Goal: Information Seeking & Learning: Learn about a topic

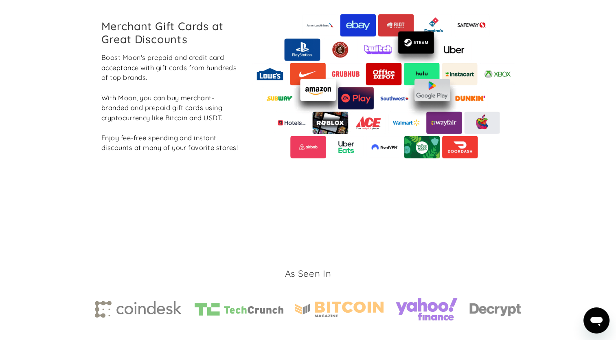
scroll to position [1255, 0]
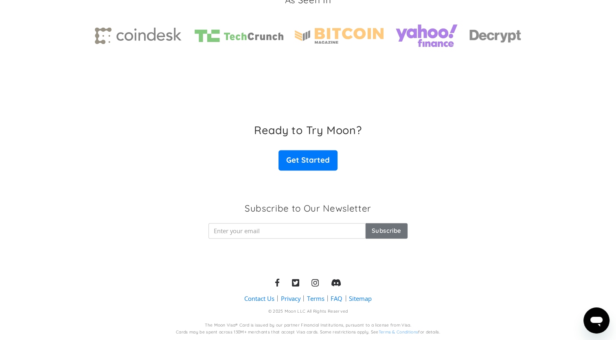
click at [337, 297] on link "FAQ" at bounding box center [337, 298] width 12 height 9
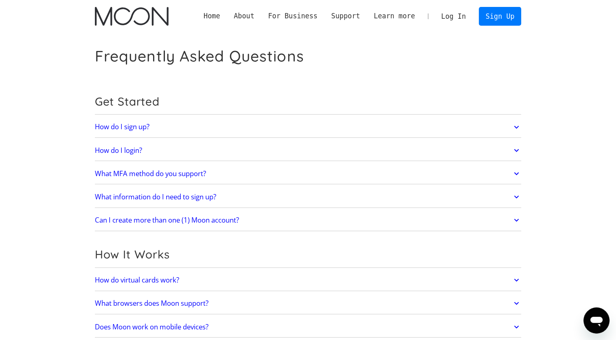
click at [255, 193] on link "What information do I need to sign up?" at bounding box center [308, 196] width 427 height 17
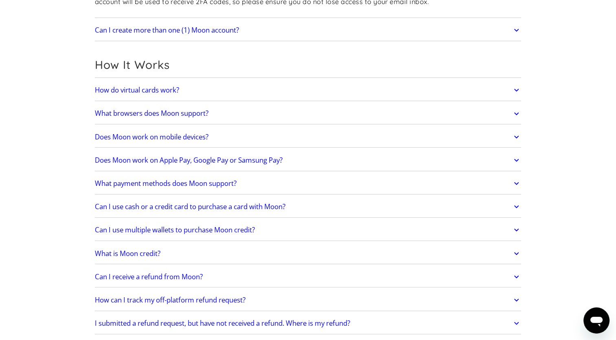
scroll to position [222, 0]
click at [279, 88] on link "How do virtual cards work?" at bounding box center [308, 89] width 427 height 17
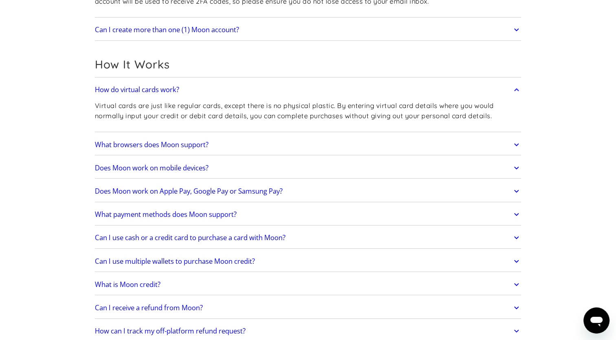
click at [321, 235] on link "Can I use cash or a credit card to purchase a card with Moon?" at bounding box center [308, 237] width 427 height 17
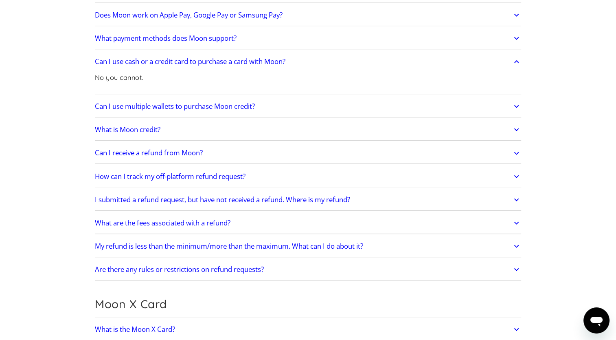
scroll to position [398, 0]
click at [309, 110] on link "Can I use multiple wallets to purchase Moon credit?" at bounding box center [308, 106] width 427 height 17
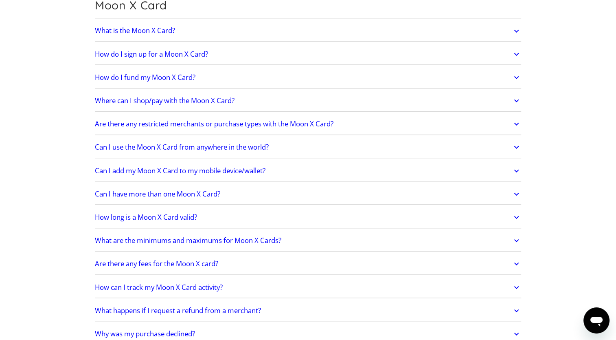
scroll to position [807, 0]
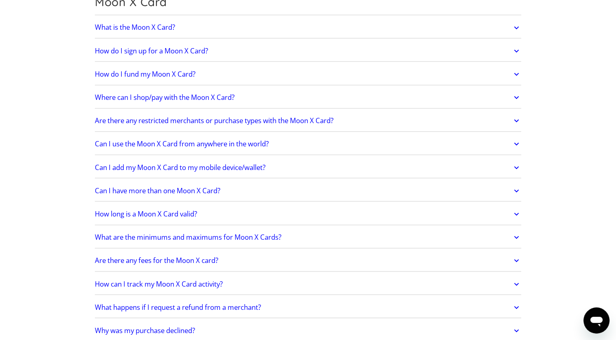
click at [307, 136] on link "Can I use the Moon X Card from anywhere in the world?" at bounding box center [308, 143] width 427 height 17
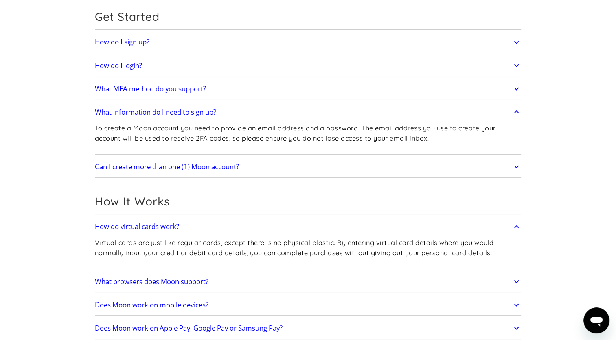
scroll to position [0, 0]
